Goal: Navigation & Orientation: Find specific page/section

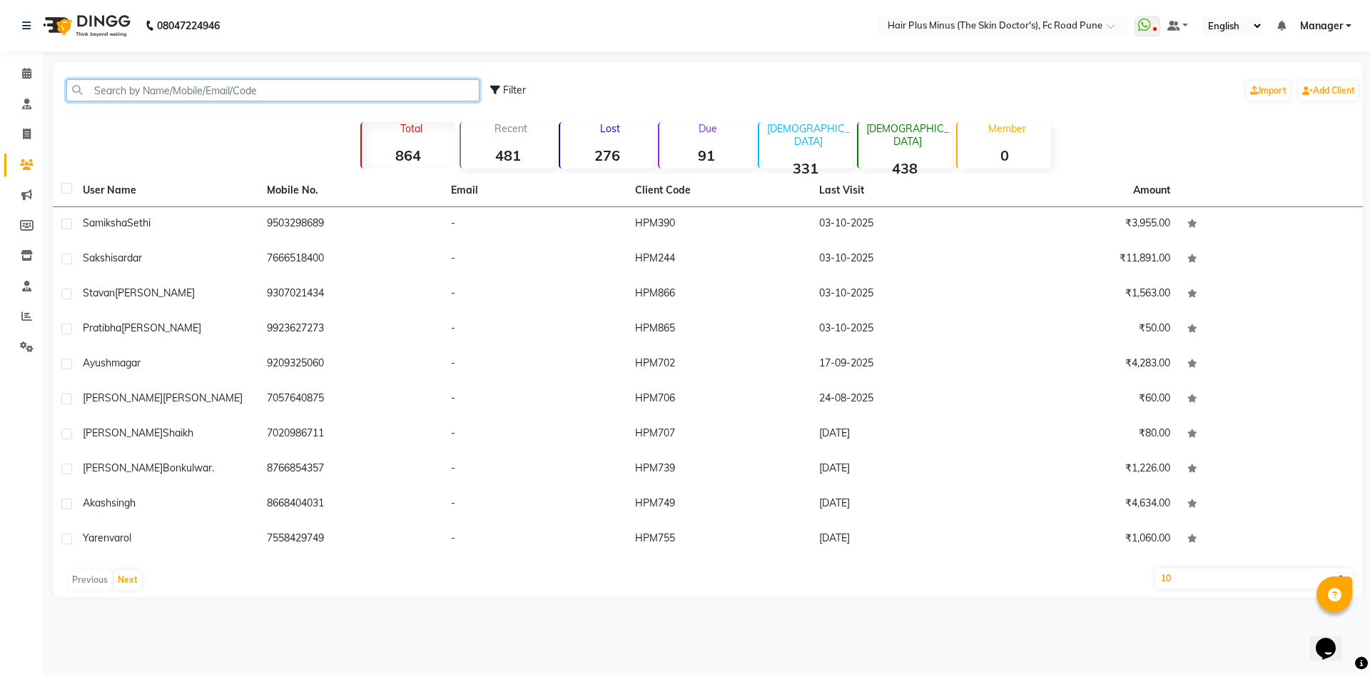
click at [101, 91] on input "text" at bounding box center [272, 90] width 413 height 22
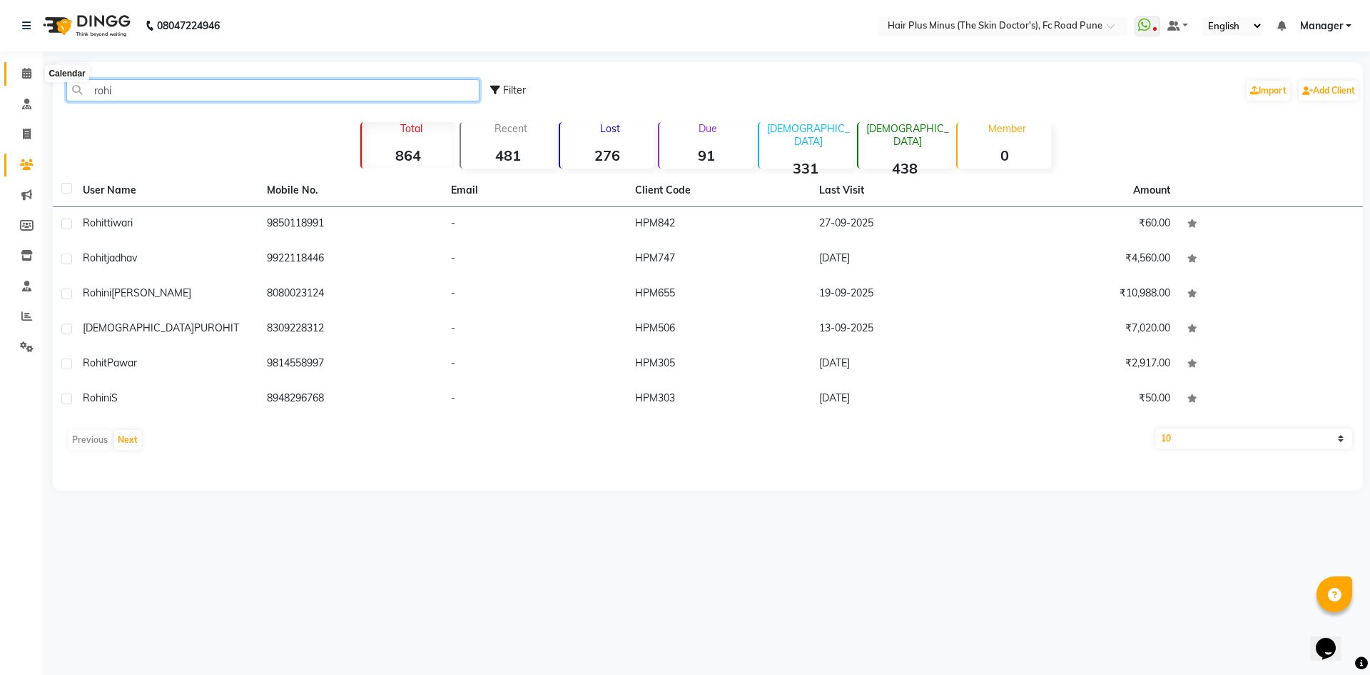
type input "rohi"
click at [20, 69] on span at bounding box center [26, 74] width 25 height 16
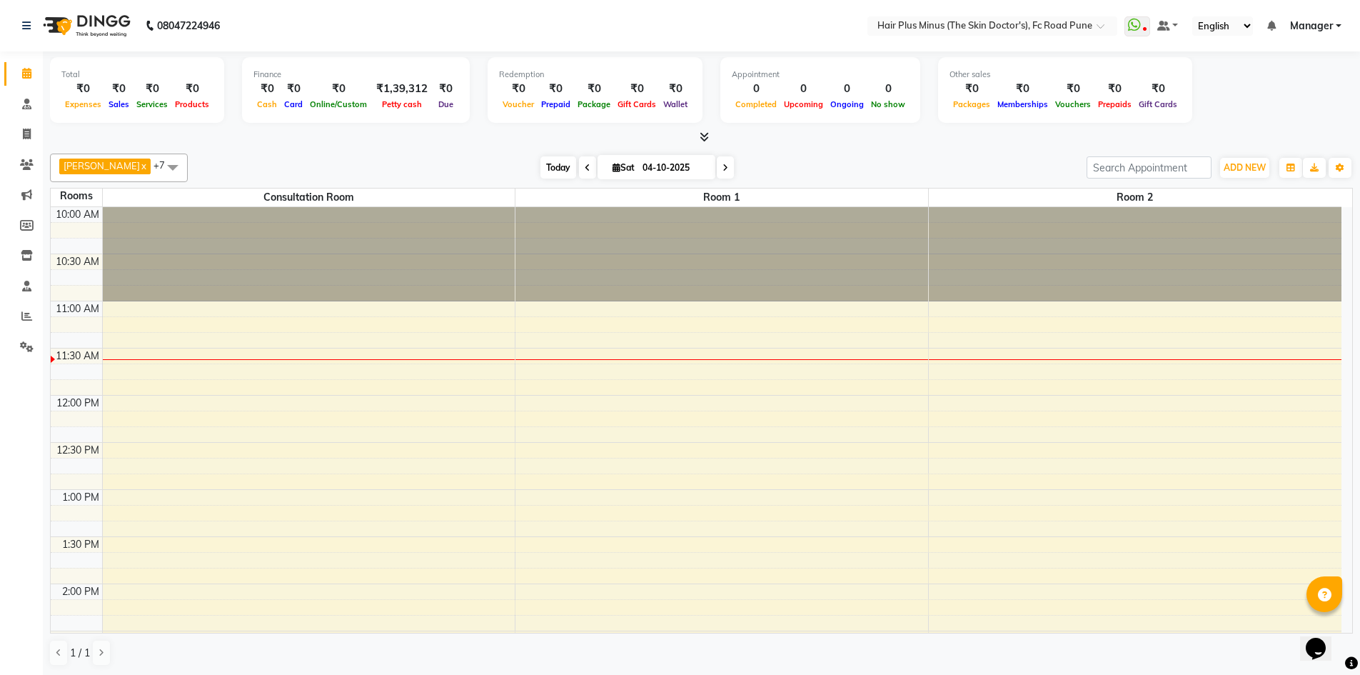
click at [552, 162] on span "Today" at bounding box center [558, 167] width 36 height 22
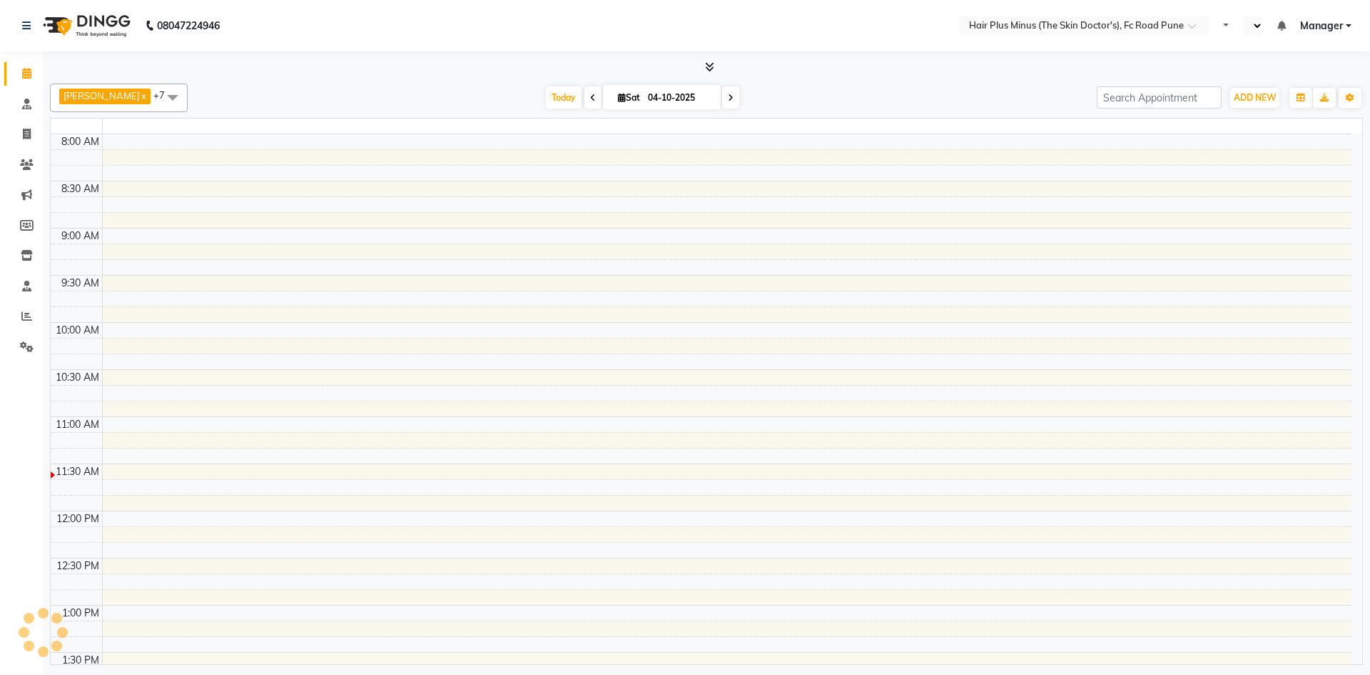
select select "en"
